Goal: Information Seeking & Learning: Compare options

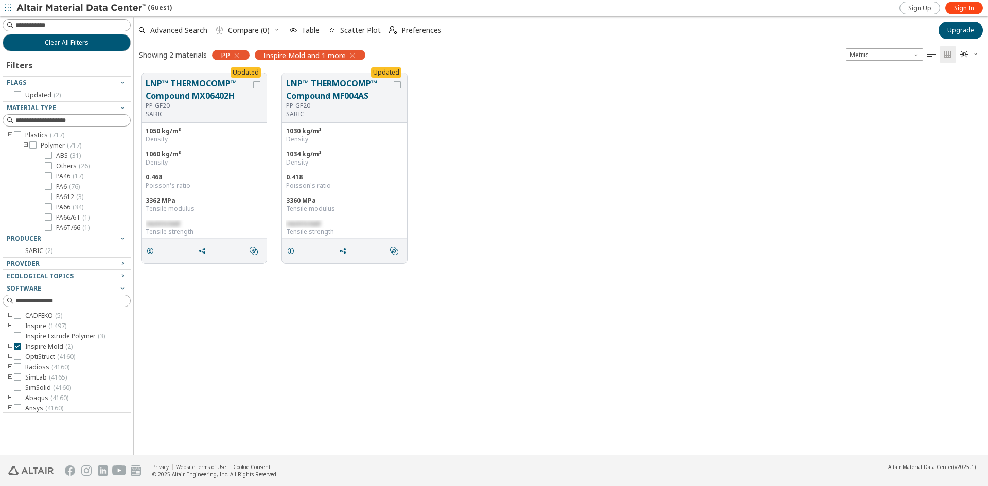
scroll to position [382, 847]
click at [76, 25] on input at bounding box center [68, 25] width 126 height 11
type input "****"
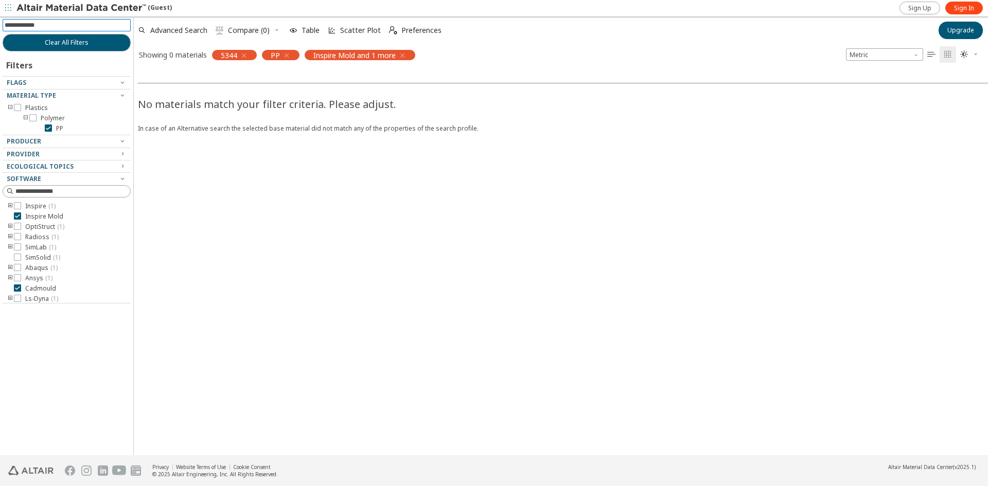
click at [289, 55] on icon "button" at bounding box center [287, 55] width 8 height 8
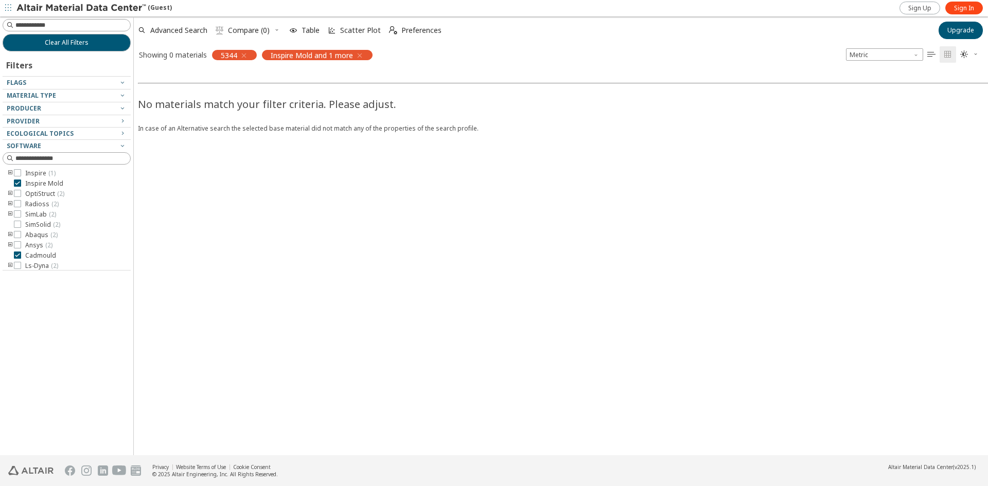
click at [358, 56] on icon "button" at bounding box center [360, 55] width 8 height 8
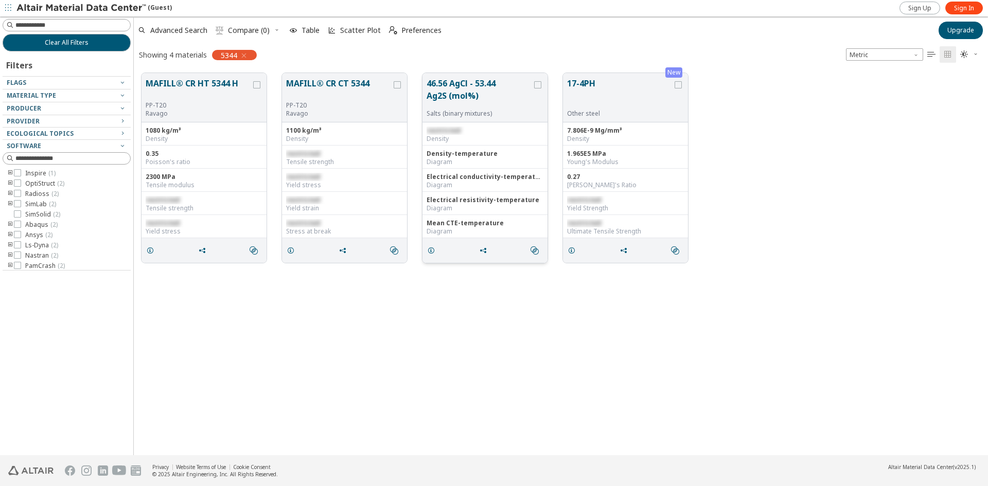
scroll to position [382, 847]
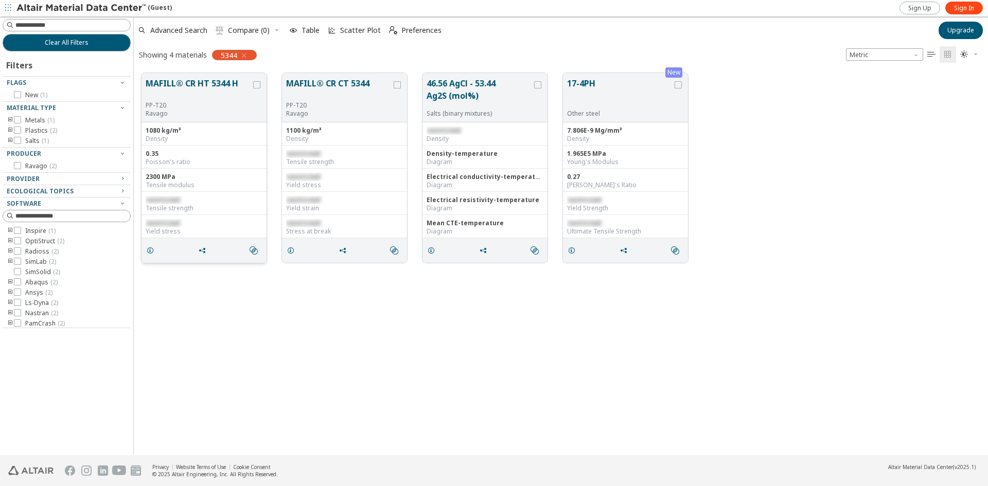
click at [227, 85] on button "MAFILL® CR HT 5344 H" at bounding box center [199, 89] width 106 height 24
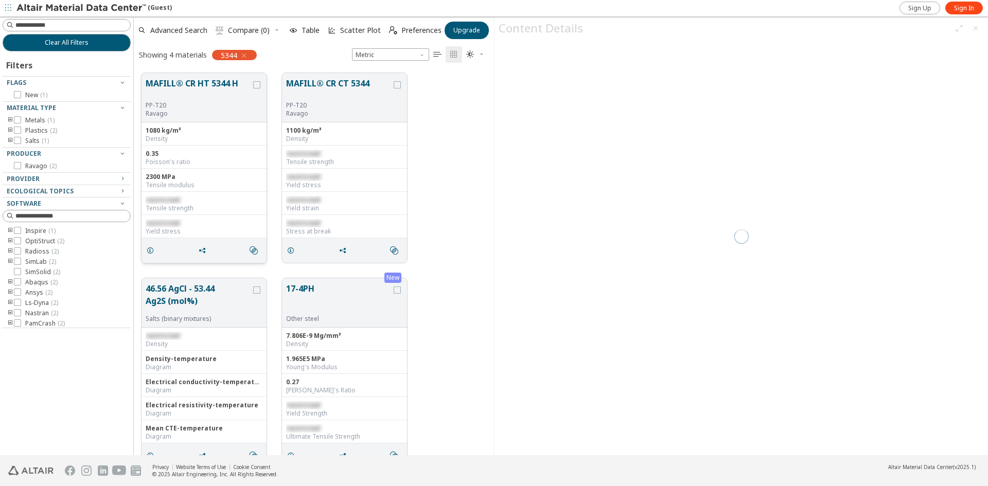
scroll to position [382, 353]
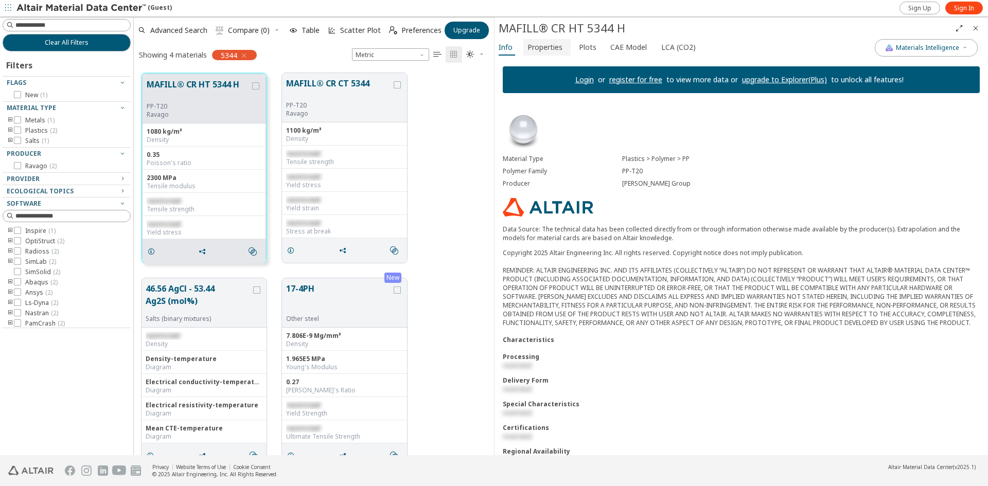
click at [550, 53] on span "Properties" at bounding box center [545, 47] width 35 height 16
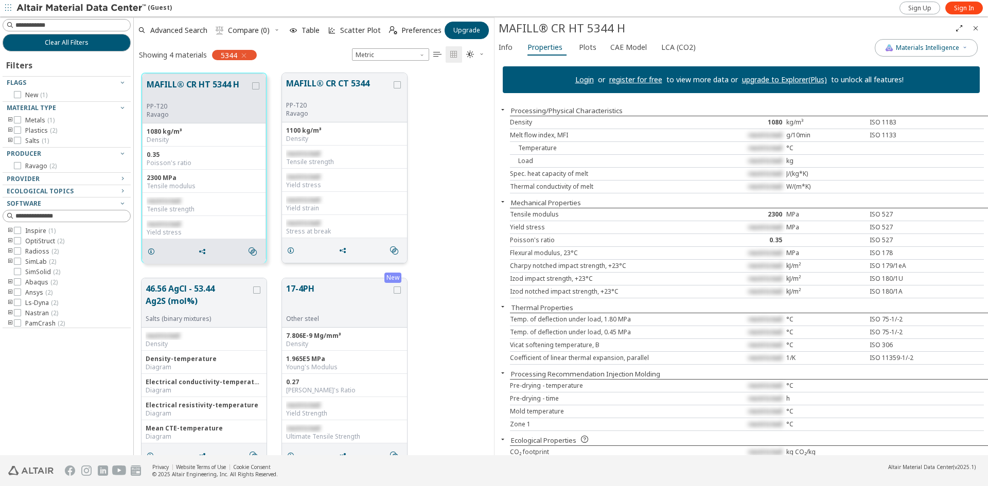
click at [405, 123] on div "1100 kg/m³ Density" at bounding box center [344, 134] width 125 height 23
click at [385, 112] on p "Ravago" at bounding box center [339, 114] width 106 height 8
click at [353, 90] on button "MAFILL® CR CT 5344" at bounding box center [339, 89] width 106 height 24
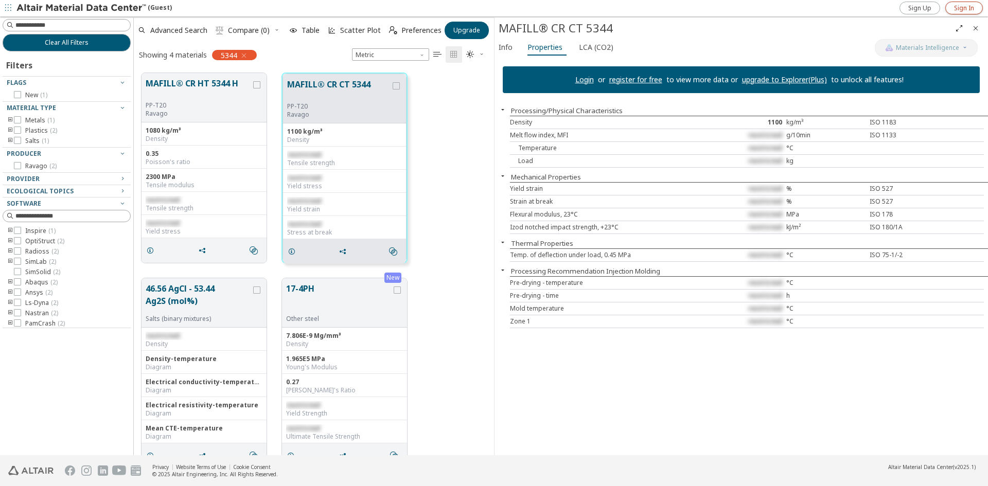
click at [973, 8] on span "Sign In" at bounding box center [964, 8] width 20 height 8
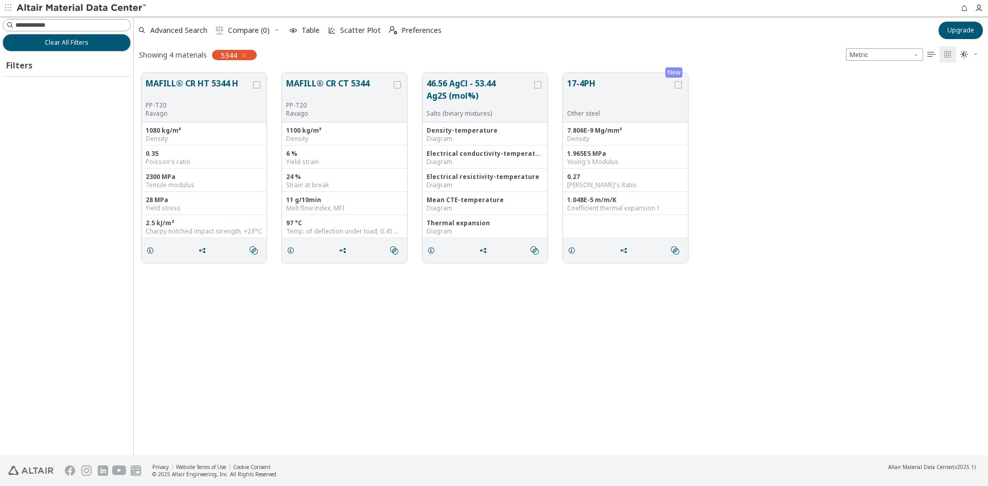
scroll to position [382, 847]
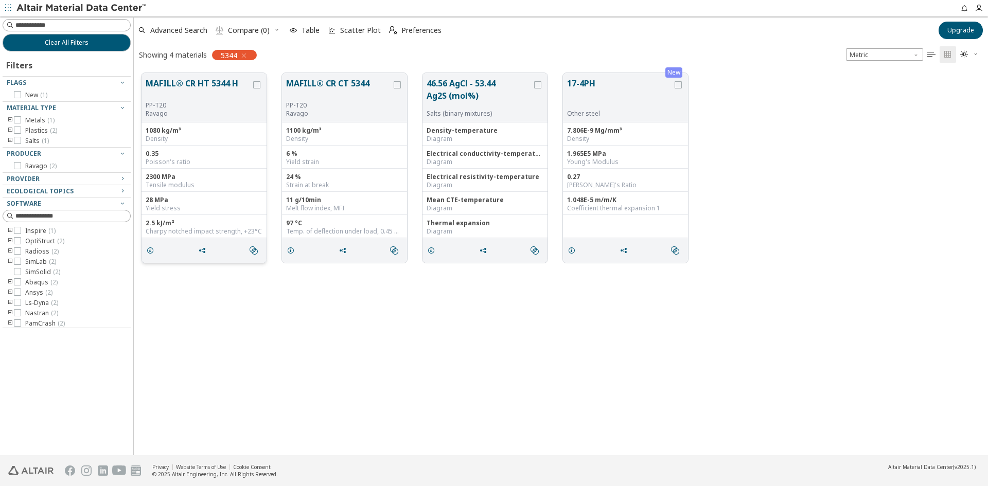
click at [220, 82] on button "MAFILL® CR HT 5344 H" at bounding box center [199, 89] width 106 height 24
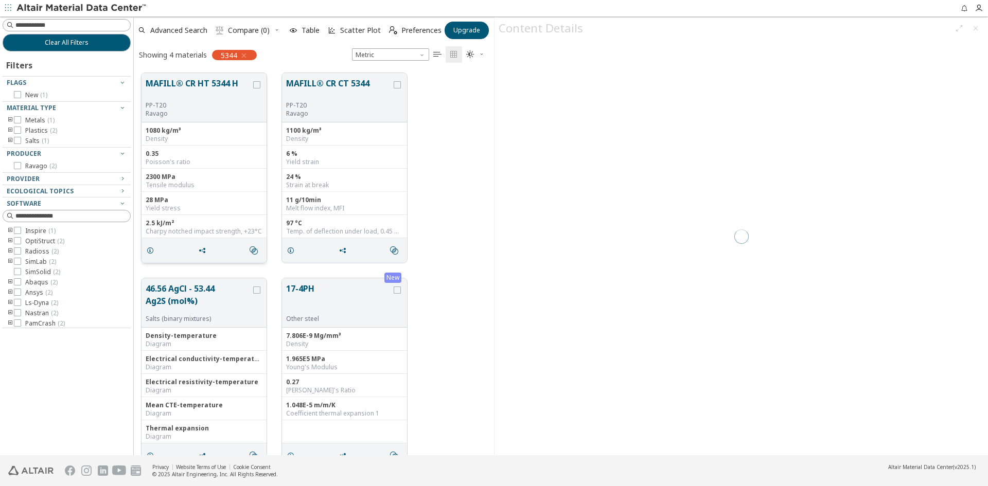
scroll to position [382, 353]
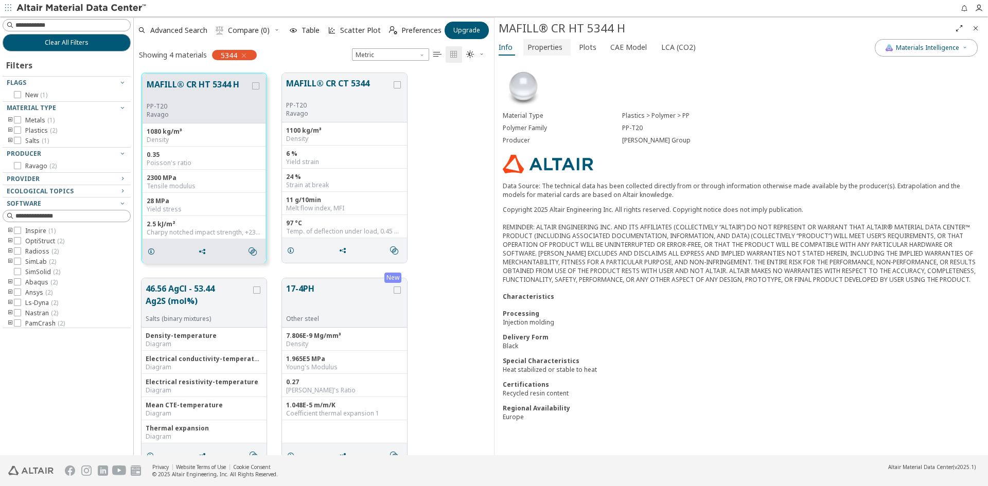
click at [558, 52] on span "Properties" at bounding box center [545, 47] width 35 height 16
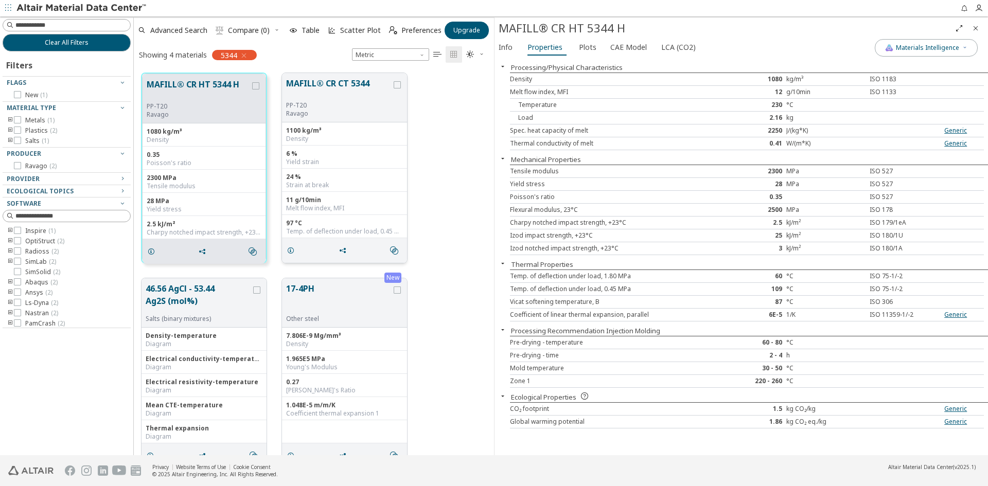
click at [350, 100] on button "MAFILL® CR CT 5344" at bounding box center [339, 89] width 106 height 24
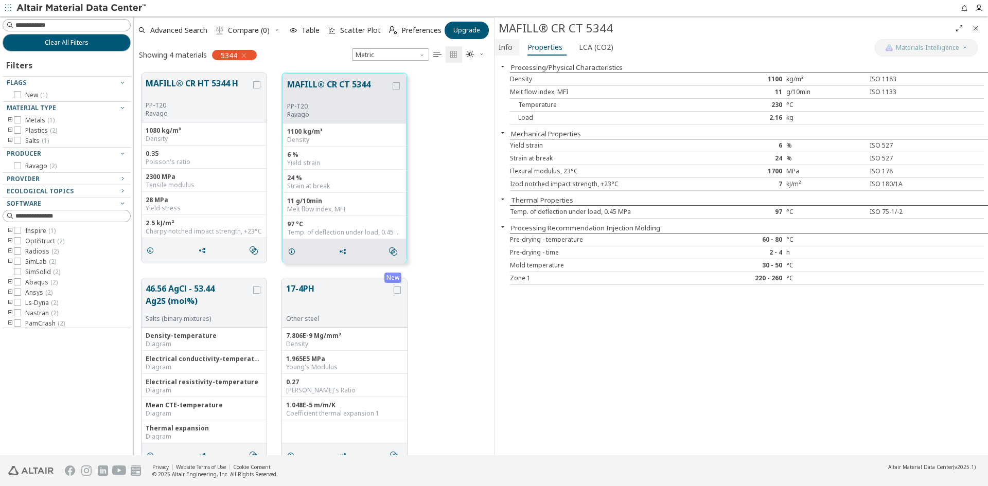
click at [510, 42] on span "Info" at bounding box center [506, 47] width 14 height 16
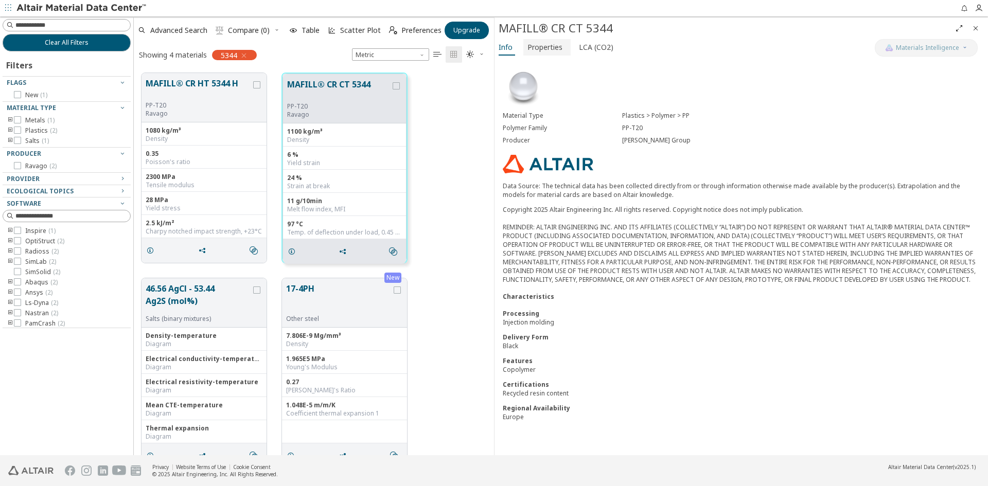
click at [552, 48] on span "Properties" at bounding box center [545, 47] width 35 height 16
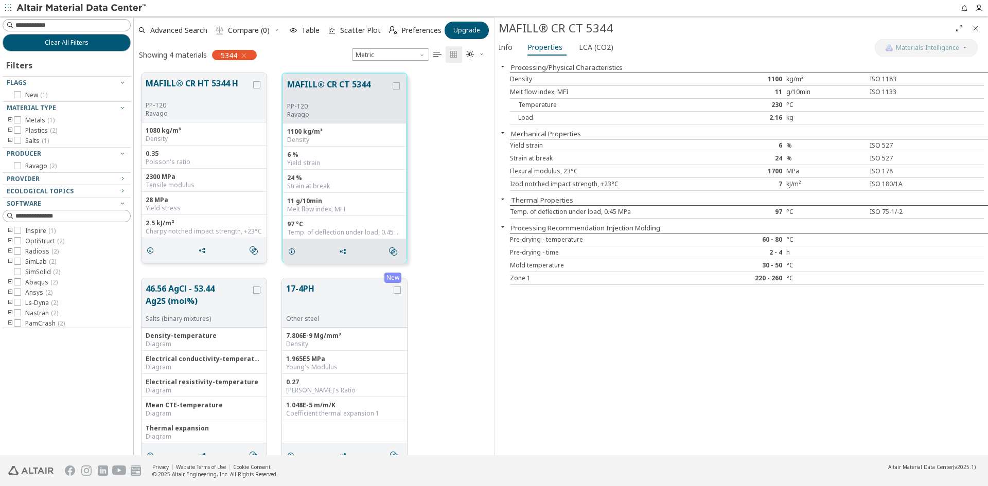
click at [236, 111] on p "Ravago" at bounding box center [199, 114] width 106 height 8
click at [170, 83] on button "MAFILL® CR HT 5344 H" at bounding box center [199, 89] width 106 height 24
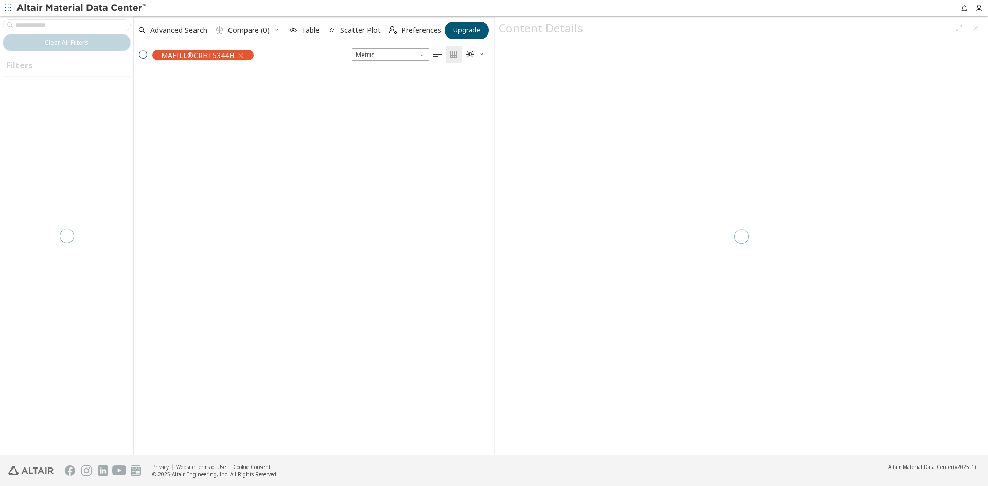
scroll to position [382, 353]
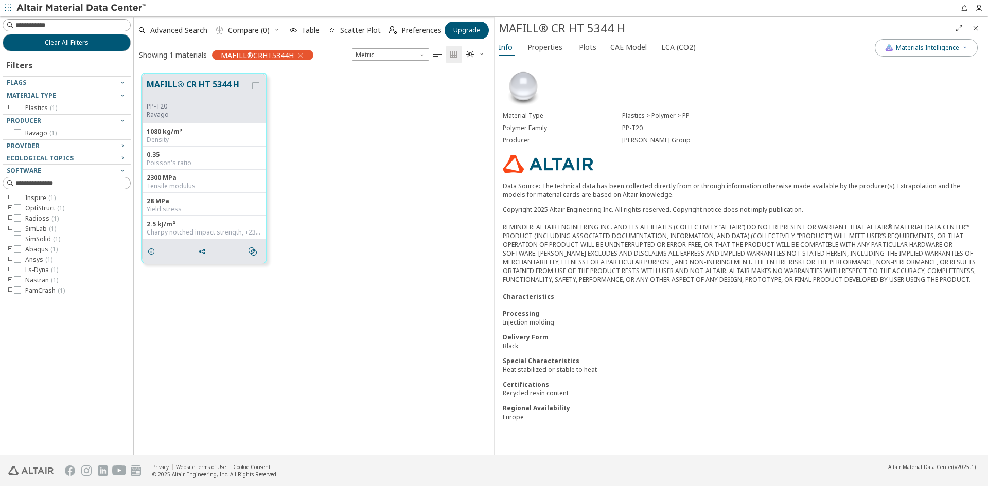
click at [297, 56] on icon "button" at bounding box center [301, 55] width 8 height 8
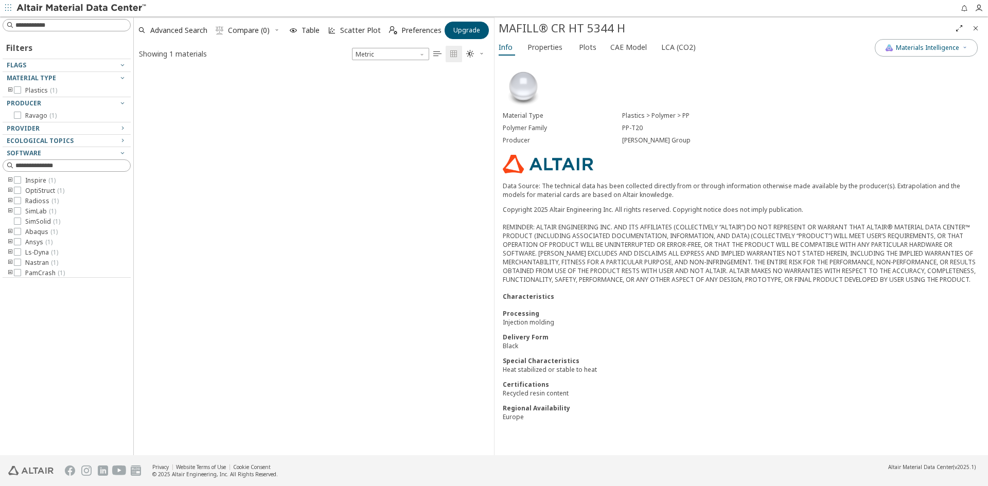
scroll to position [386, 353]
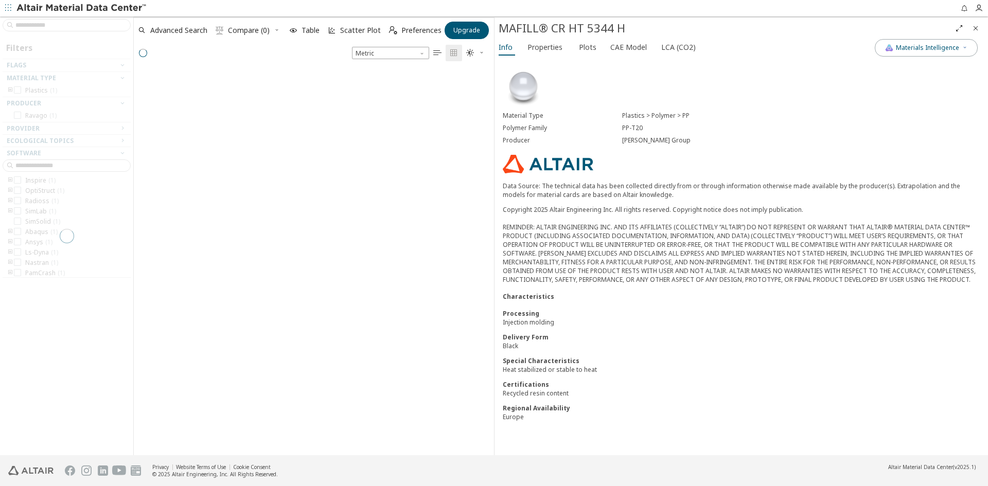
click at [86, 28] on div at bounding box center [66, 235] width 133 height 439
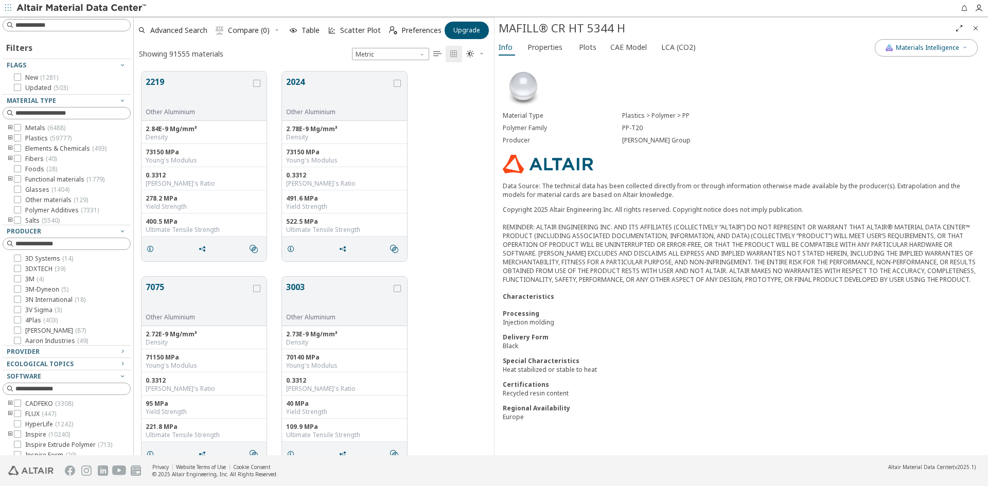
scroll to position [384, 353]
click at [85, 26] on input at bounding box center [68, 25] width 126 height 11
type input "****"
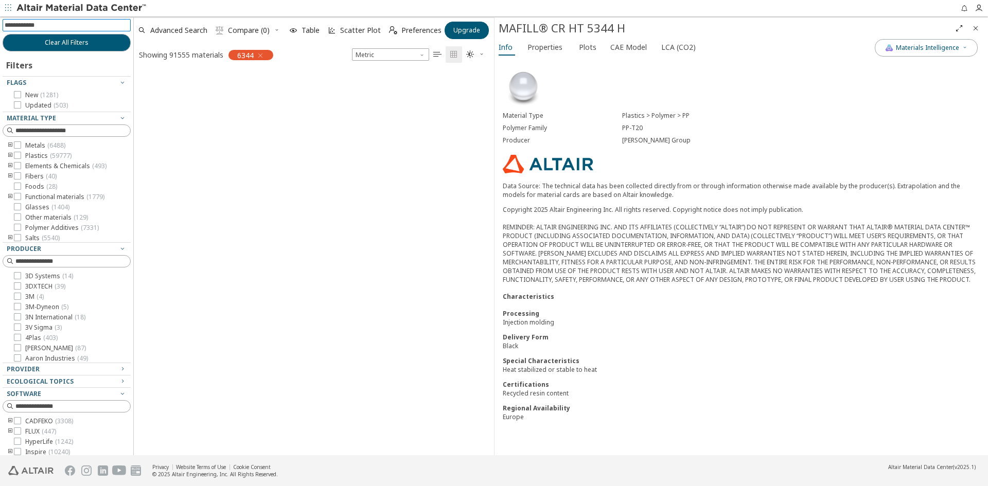
scroll to position [382, 353]
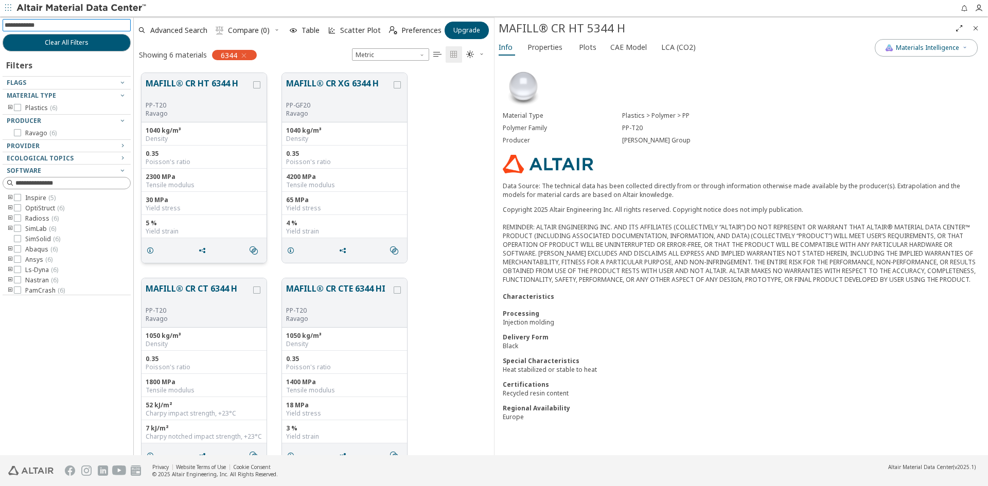
click at [231, 86] on button "MAFILL® CR HT 6344 H" at bounding box center [199, 89] width 106 height 24
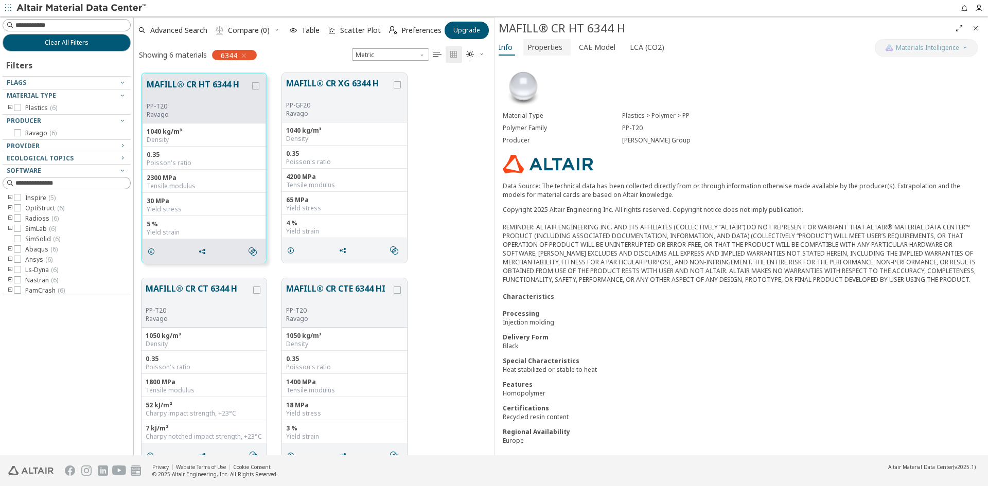
click at [552, 45] on span "Properties" at bounding box center [545, 47] width 35 height 16
